Goal: Communication & Community: Ask a question

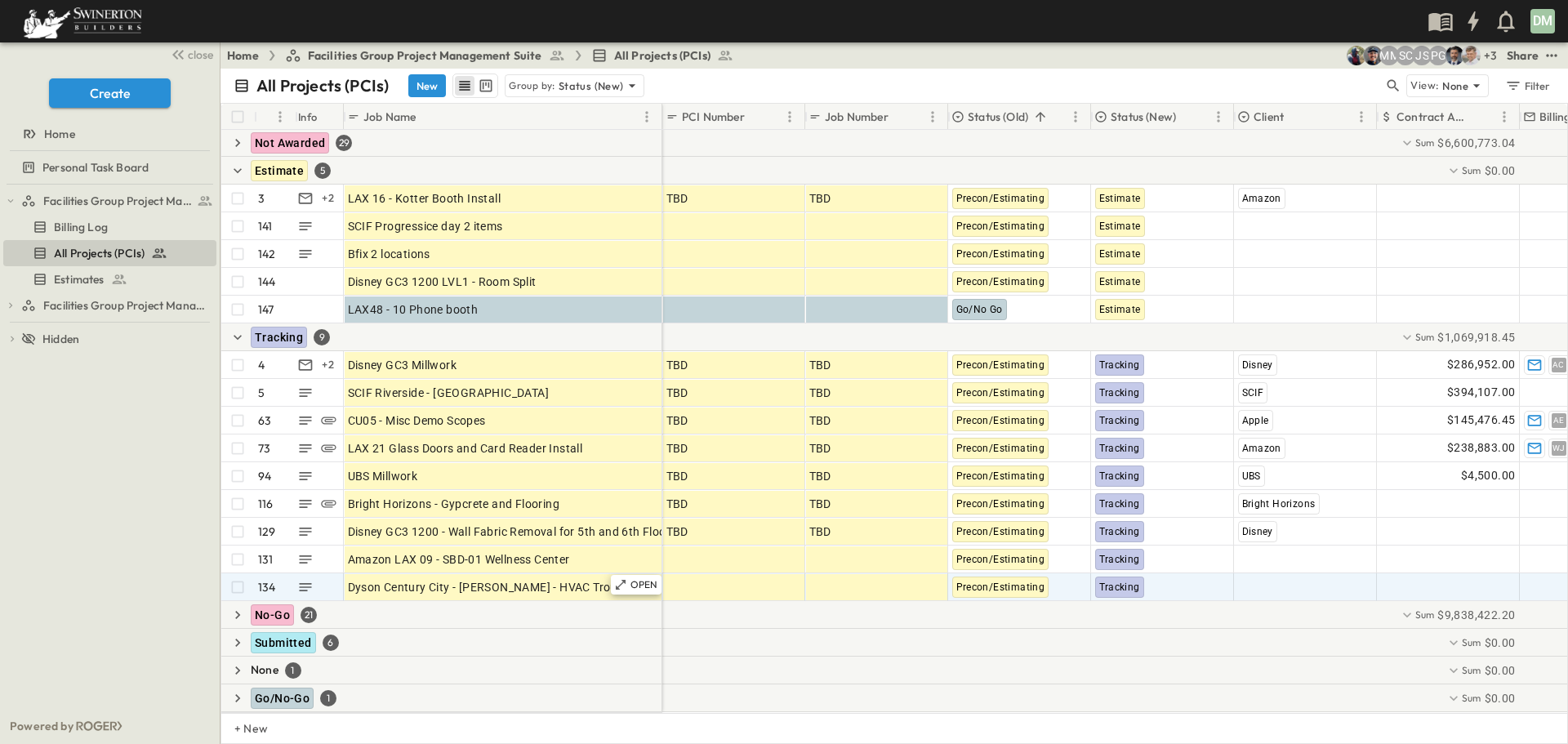
scroll to position [41, 0]
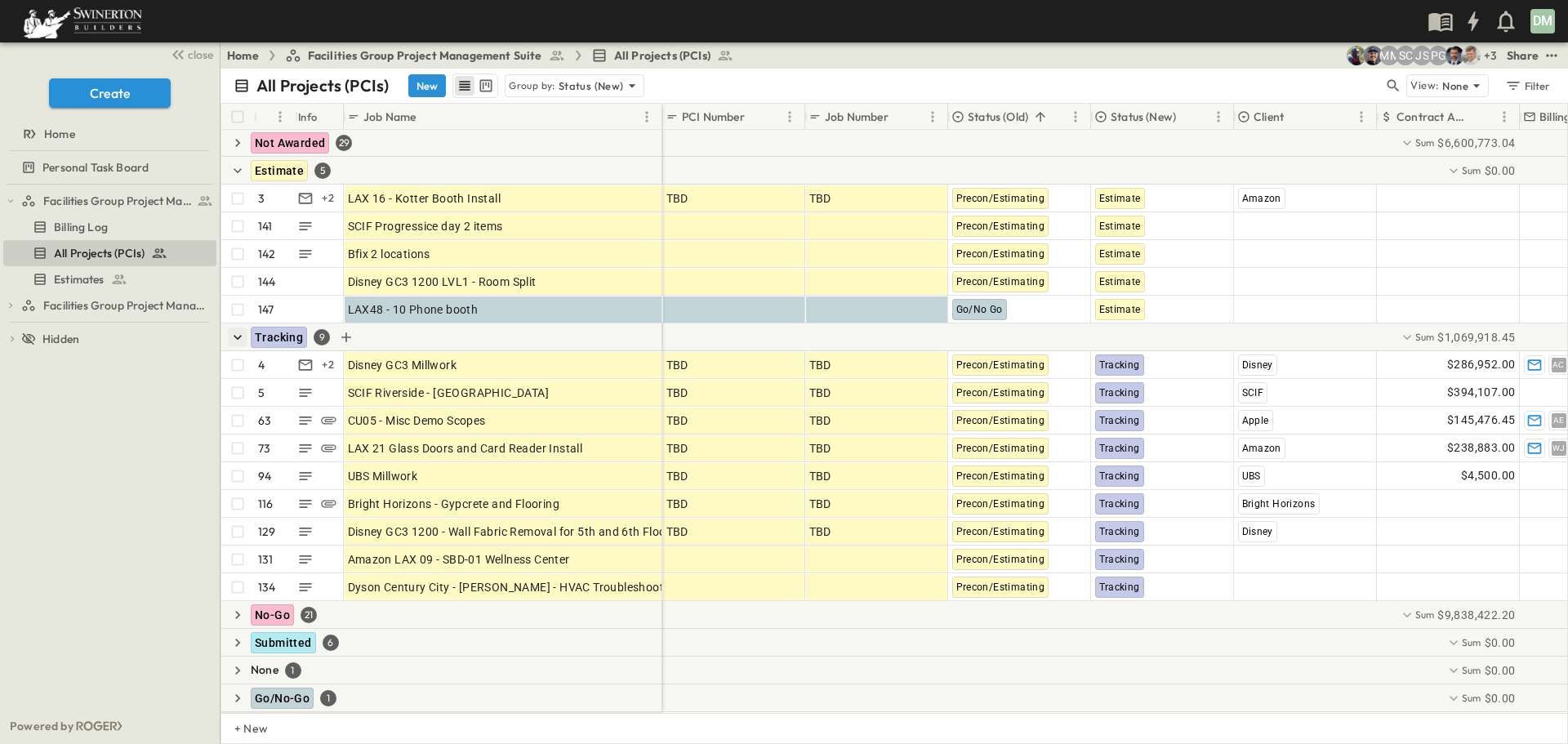
click at [235, 329] on icon "button" at bounding box center [237, 337] width 16 height 16
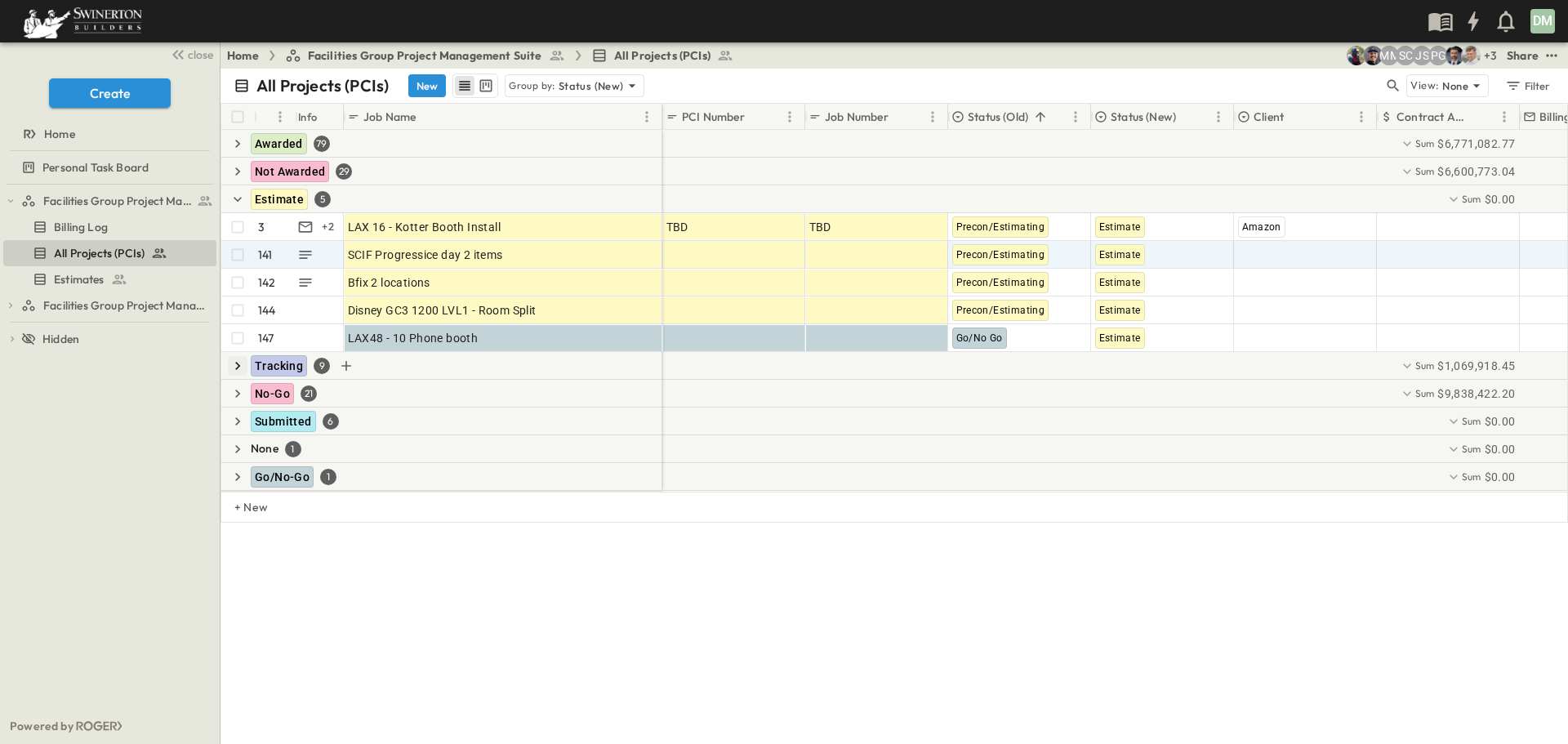
scroll to position [0, 0]
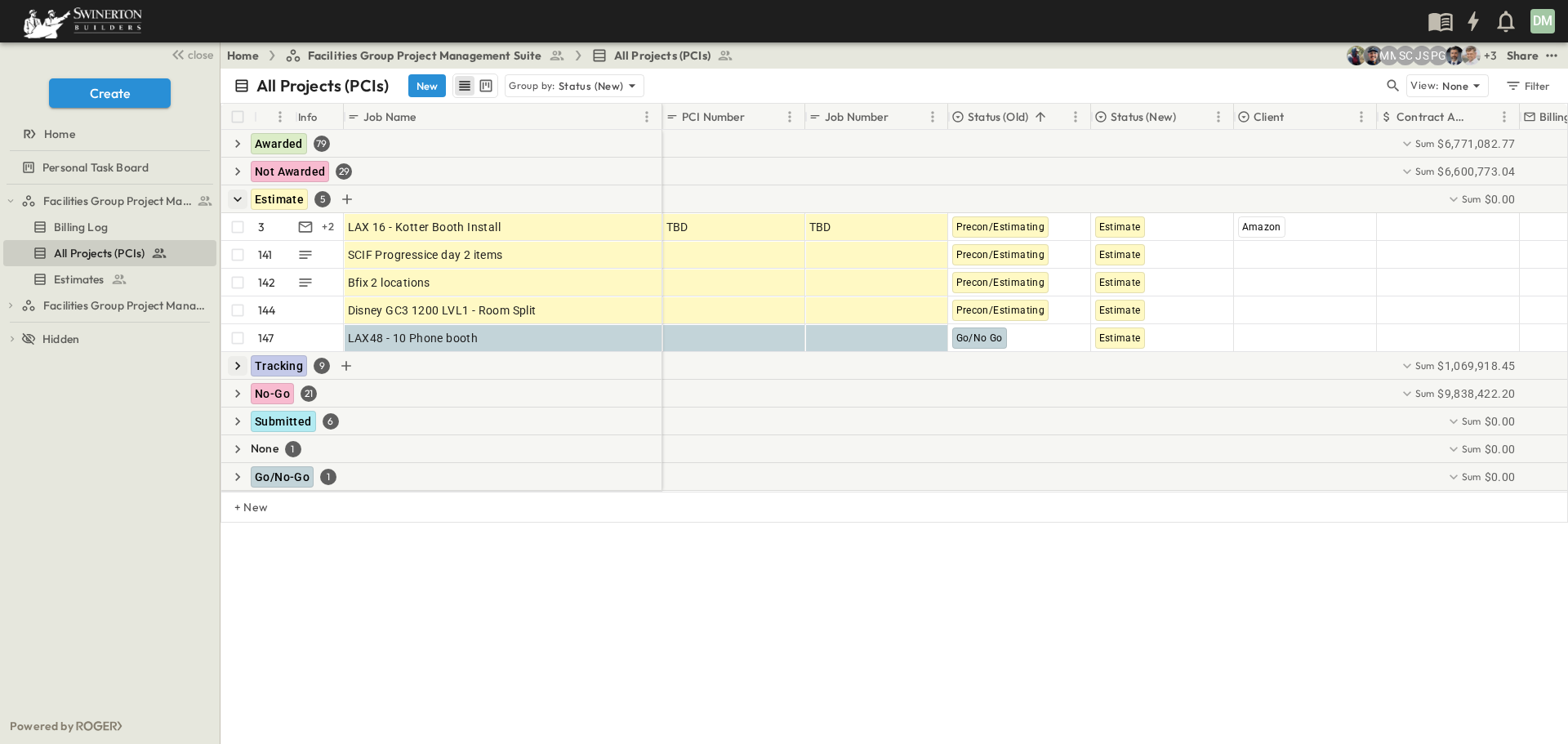
click at [237, 198] on icon "button" at bounding box center [237, 199] width 16 height 16
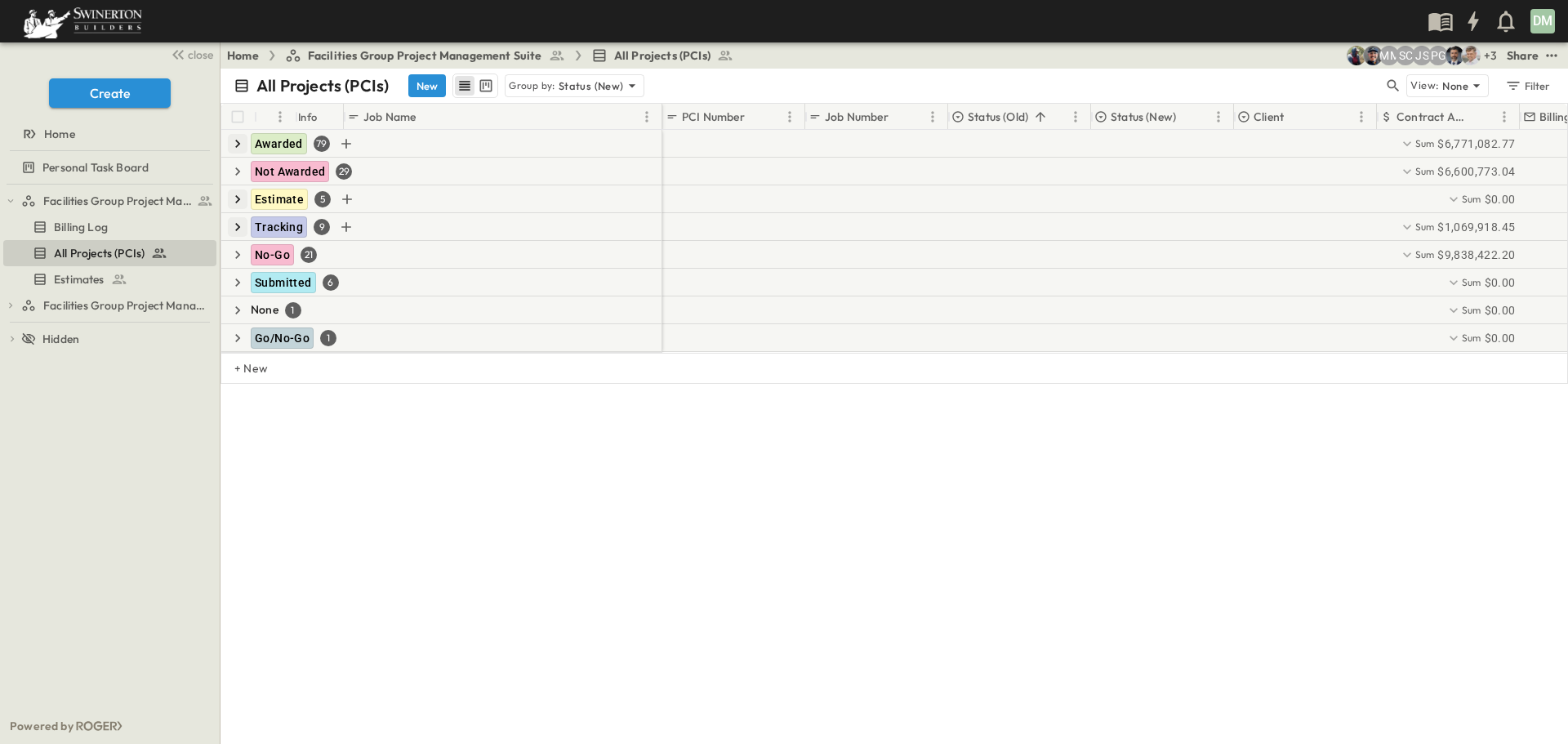
click at [238, 141] on icon "button" at bounding box center [237, 143] width 16 height 16
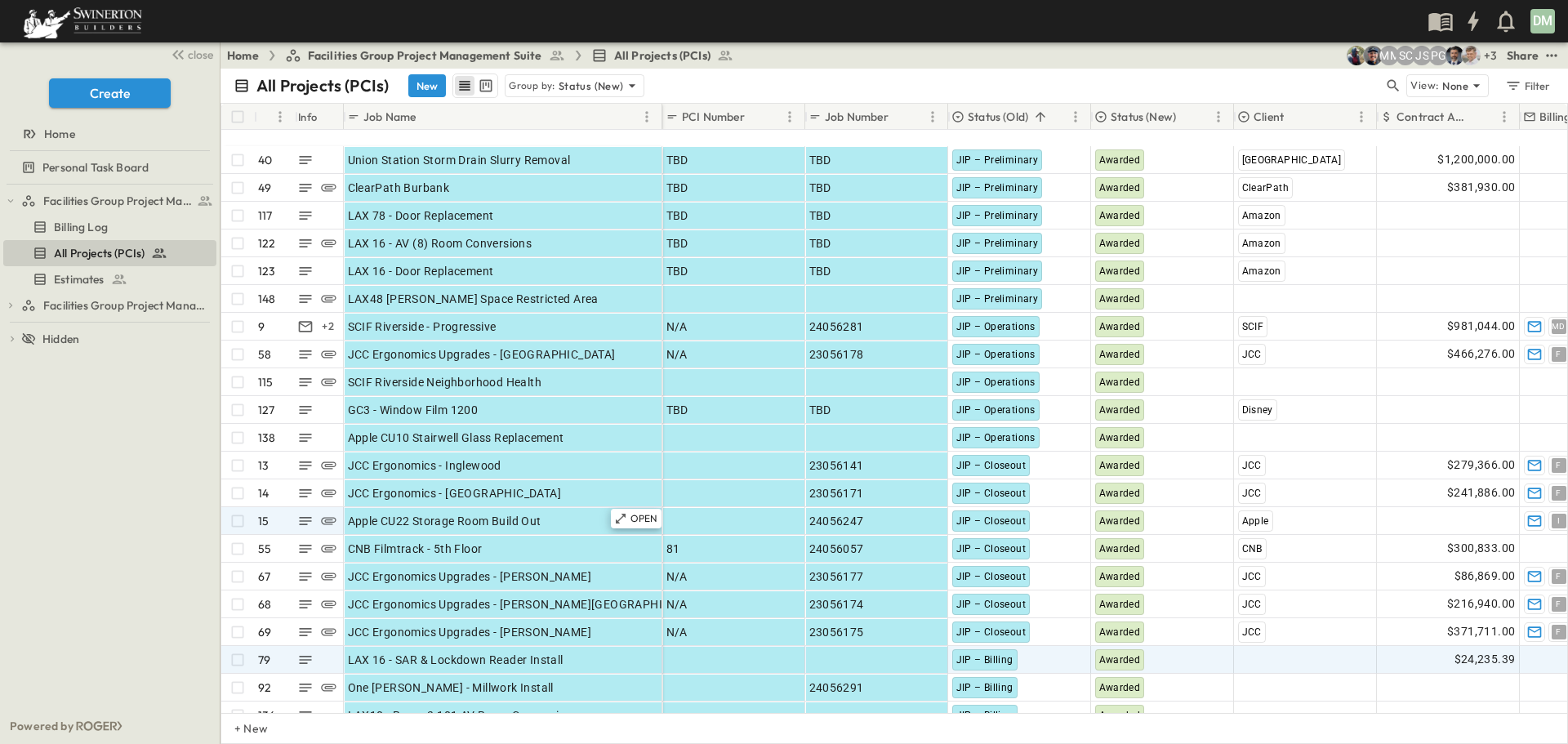
scroll to position [163, 0]
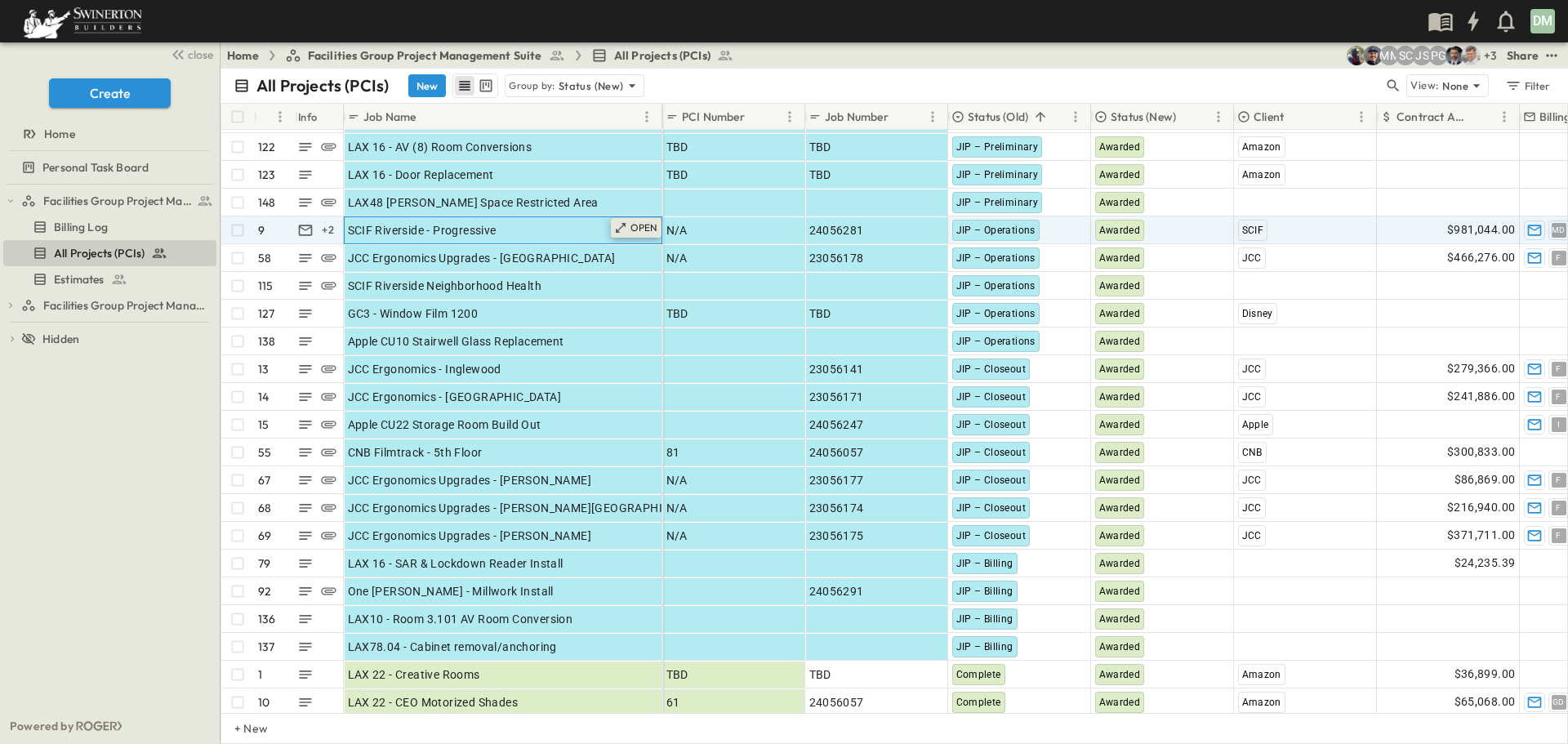
click at [642, 230] on p "OPEN" at bounding box center [644, 227] width 28 height 13
